Goal: Navigation & Orientation: Find specific page/section

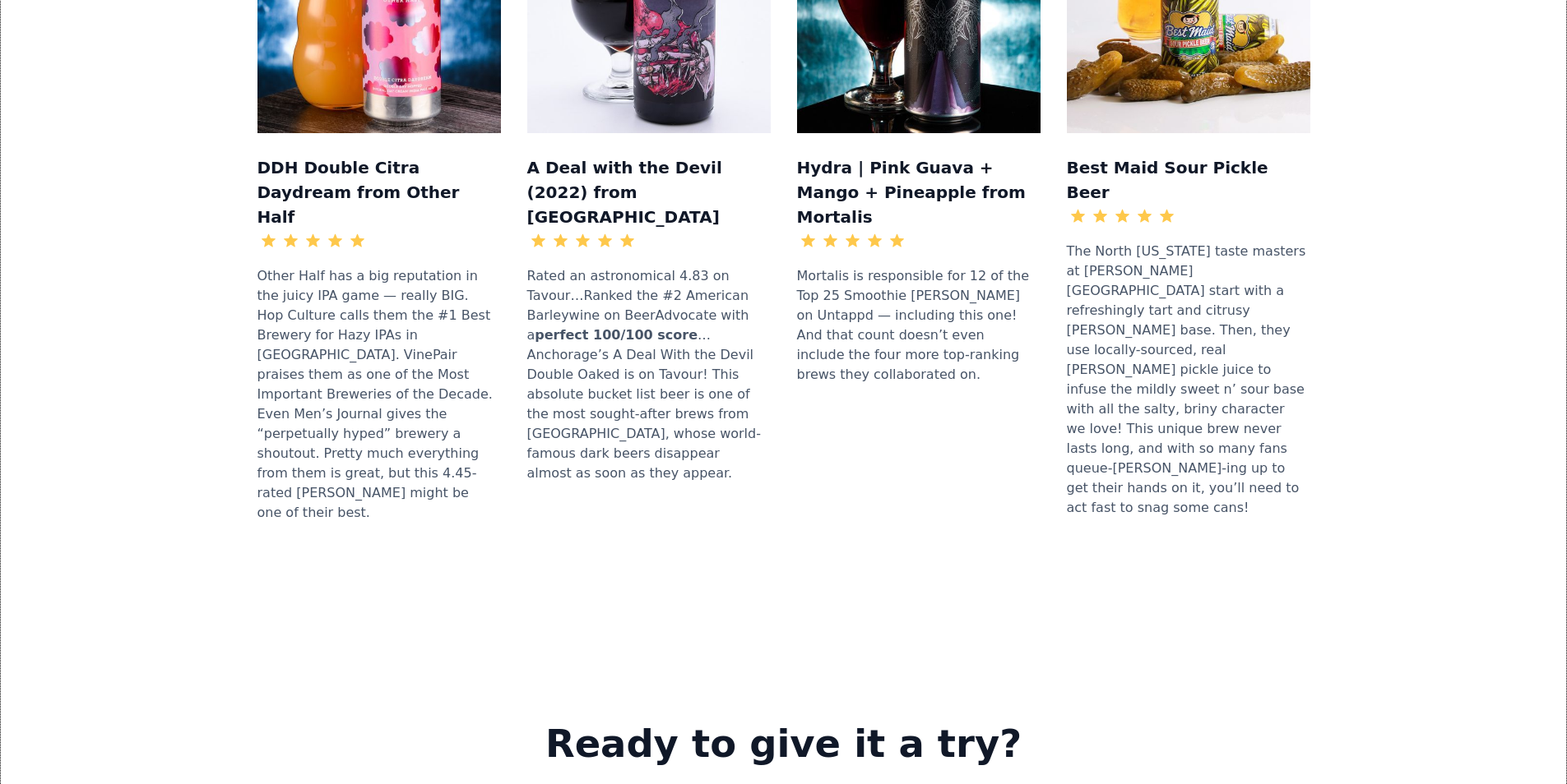
scroll to position [2055, 0]
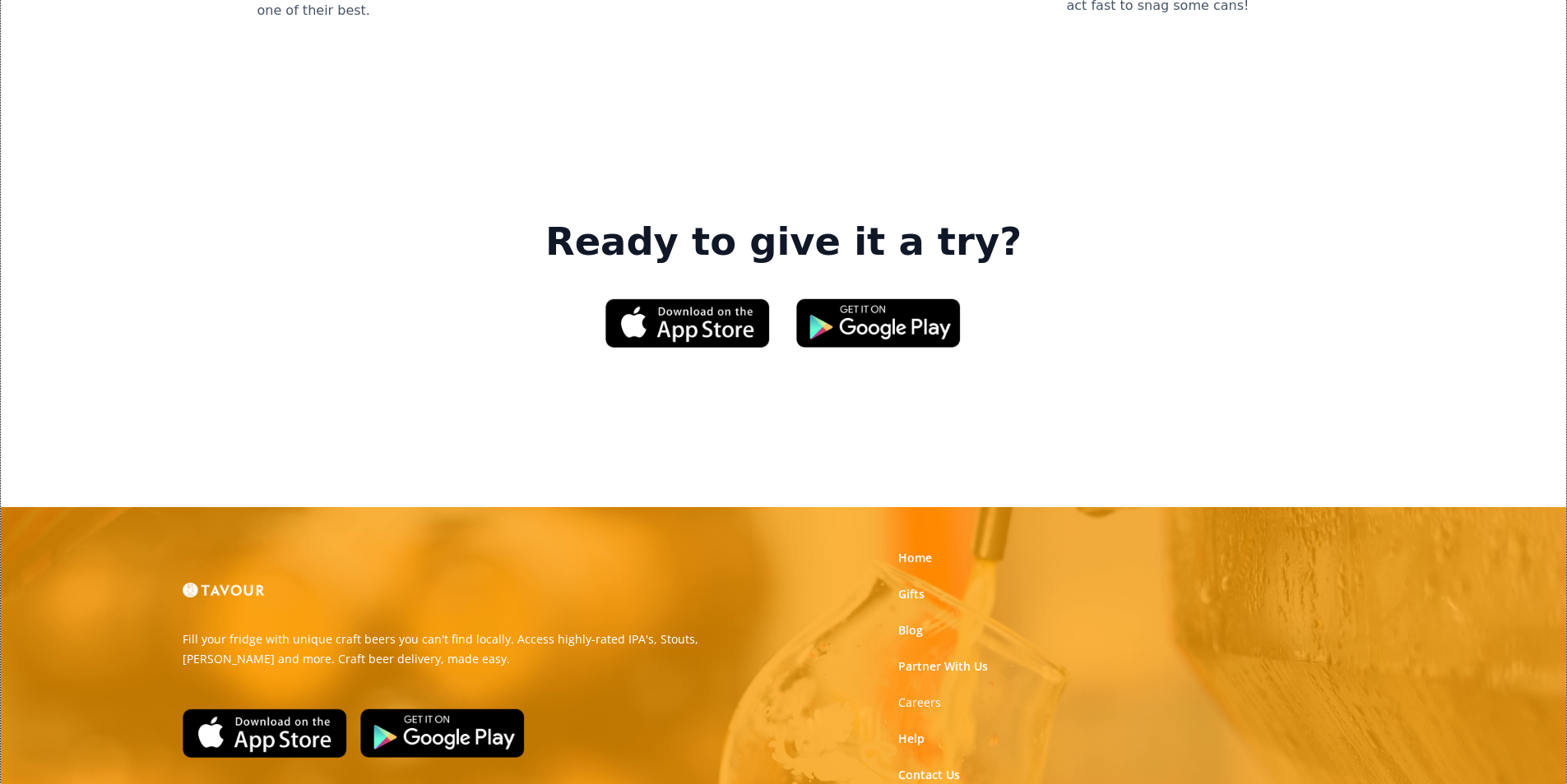
scroll to position [2487, 0]
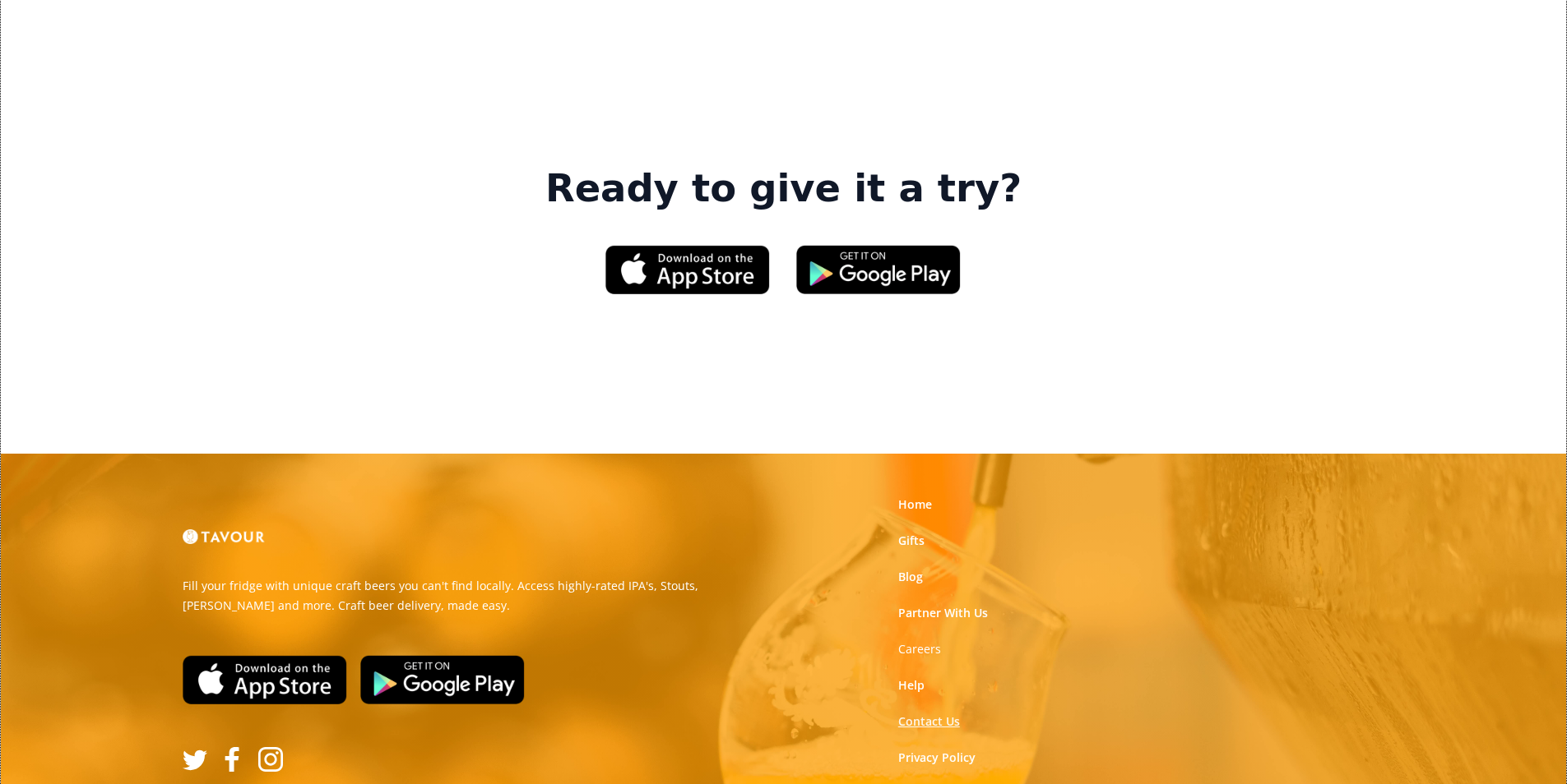
click at [943, 713] on link "Contact Us" at bounding box center [929, 721] width 62 height 17
